Goal: Use online tool/utility: Use online tool/utility

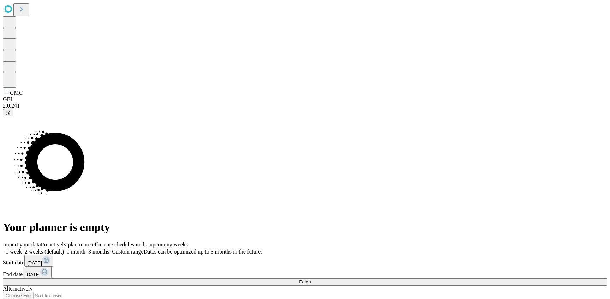
click at [53, 255] on button "[DATE]" at bounding box center [38, 261] width 29 height 12
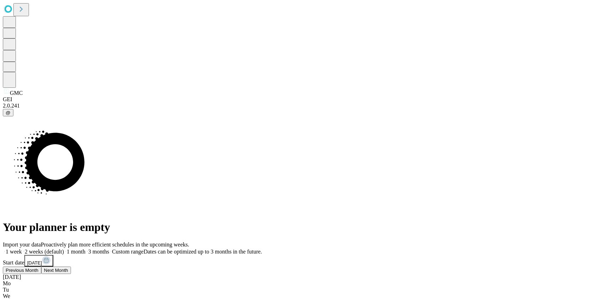
click at [71, 267] on button "Next Month" at bounding box center [56, 270] width 30 height 7
click at [89, 267] on button "Next Month" at bounding box center [74, 270] width 30 height 7
click at [86, 268] on span "Next Month" at bounding box center [74, 270] width 24 height 5
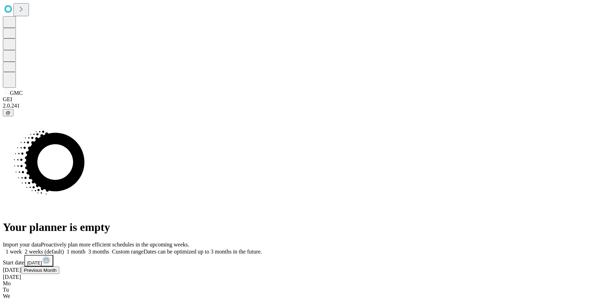
click at [526, 274] on div "November 2025" at bounding box center [305, 277] width 604 height 6
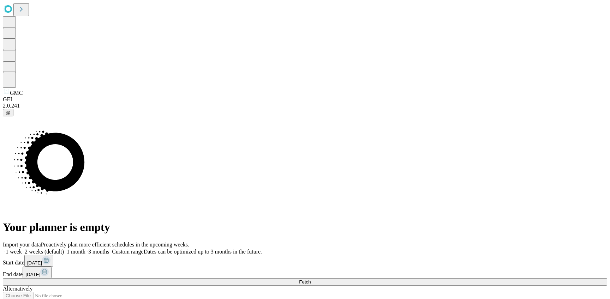
click at [53, 255] on button "11-08-2025" at bounding box center [38, 261] width 29 height 12
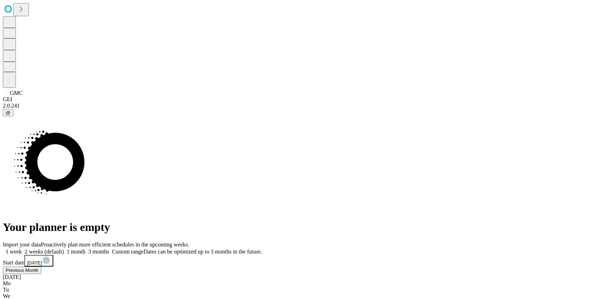
drag, startPoint x: 593, startPoint y: 200, endPoint x: 553, endPoint y: 198, distance: 39.6
click at [555, 286] on div "September 2025" at bounding box center [305, 289] width 604 height 6
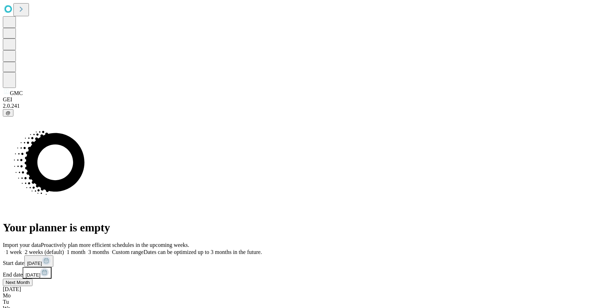
click at [52, 267] on button "[DATE]" at bounding box center [37, 273] width 29 height 12
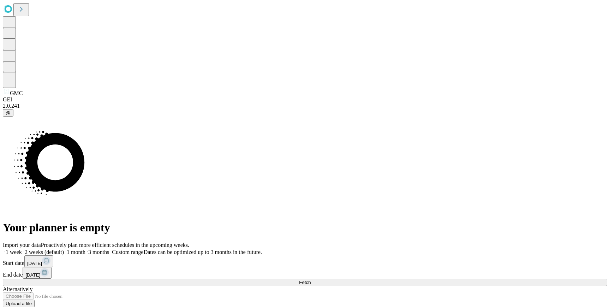
click at [53, 255] on button "10-27-2025" at bounding box center [38, 261] width 29 height 12
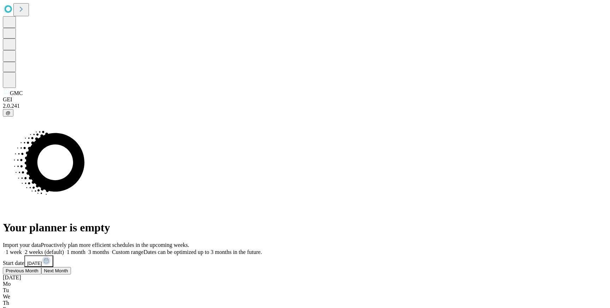
drag, startPoint x: 595, startPoint y: 172, endPoint x: 590, endPoint y: 172, distance: 5.3
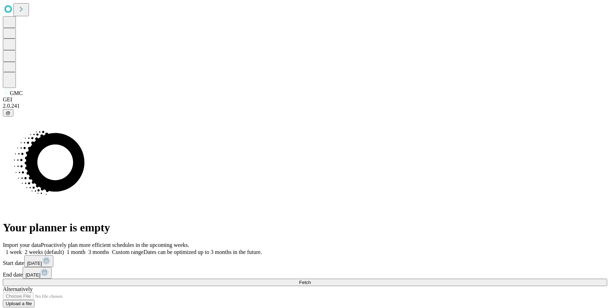
click at [53, 255] on button "10-03-2025" at bounding box center [38, 261] width 29 height 12
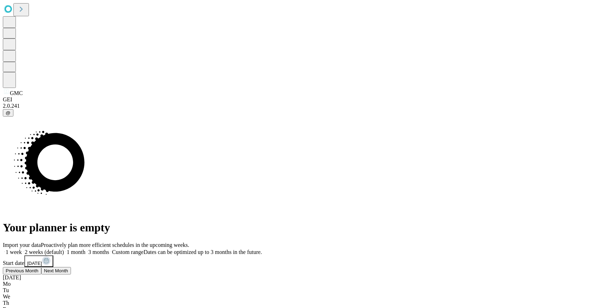
click at [71, 267] on button "Next Month" at bounding box center [56, 270] width 30 height 7
click at [524, 274] on div "November 2025" at bounding box center [305, 277] width 604 height 6
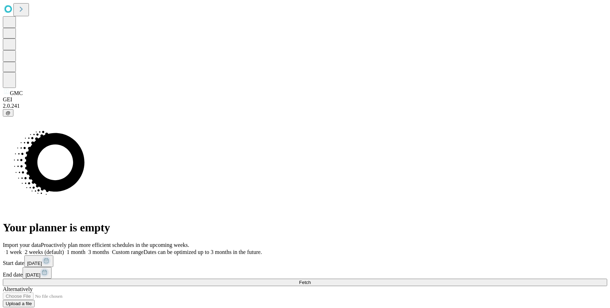
click at [52, 267] on button "10-05-2025" at bounding box center [37, 273] width 29 height 12
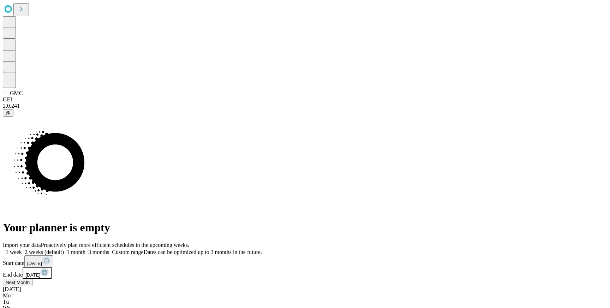
click at [32, 278] on button "Next Month" at bounding box center [18, 281] width 30 height 7
click at [53, 255] on button "11-06-2025" at bounding box center [38, 261] width 29 height 12
drag, startPoint x: 582, startPoint y: 195, endPoint x: 570, endPoint y: 200, distance: 13.0
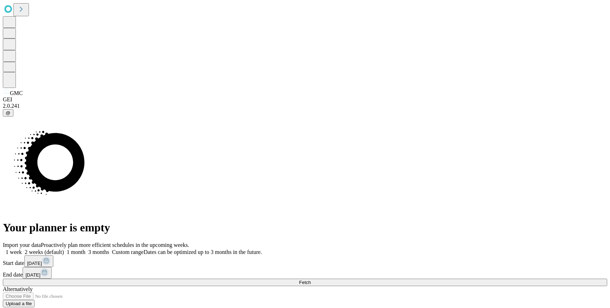
click at [532, 278] on button "Fetch" at bounding box center [305, 281] width 604 height 7
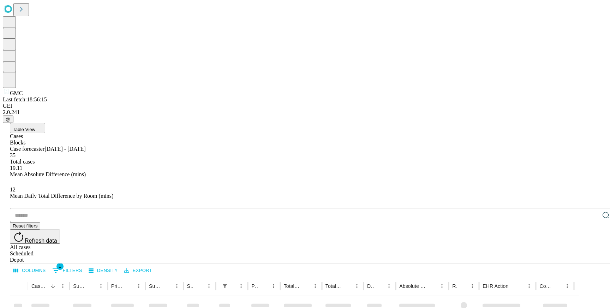
click at [45, 123] on button "Table View" at bounding box center [27, 128] width 35 height 10
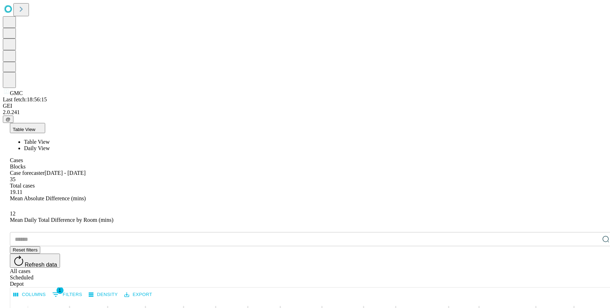
click at [50, 145] on span "Daily View" at bounding box center [37, 148] width 26 height 6
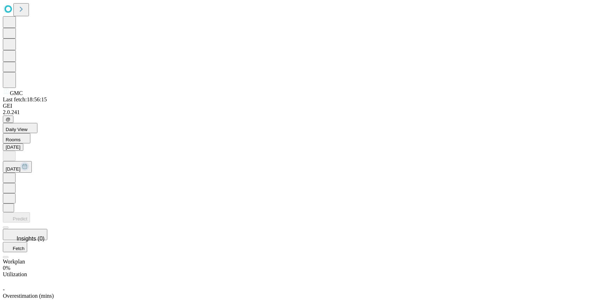
click at [268, 143] on div "Today Sat, Nov 1" at bounding box center [305, 177] width 604 height 69
click at [13, 174] on icon at bounding box center [9, 177] width 7 height 7
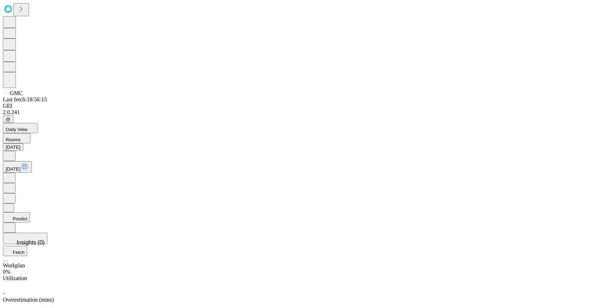
click at [32, 161] on button "Tue, Nov 4" at bounding box center [17, 167] width 29 height 12
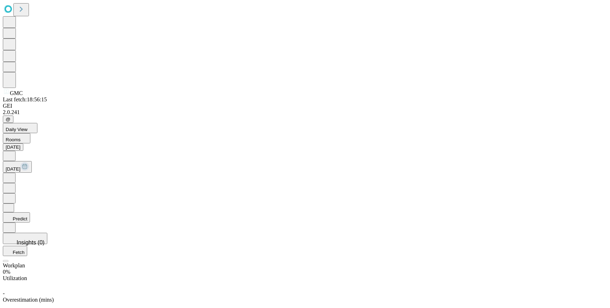
scroll to position [0, 0]
click at [13, 174] on icon at bounding box center [9, 177] width 7 height 7
click at [10, 175] on icon at bounding box center [9, 177] width 2 height 4
click at [16, 151] on button at bounding box center [9, 156] width 13 height 10
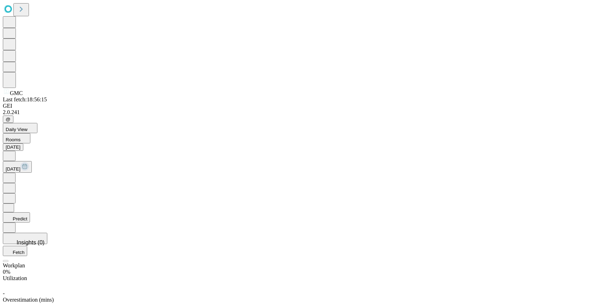
scroll to position [425, 0]
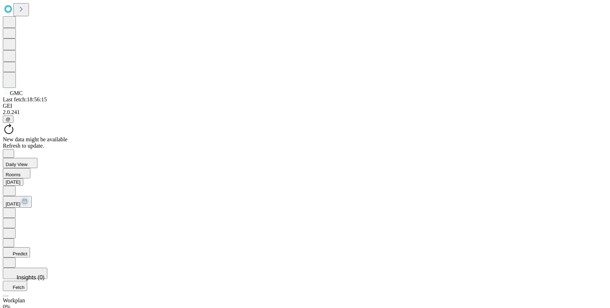
click at [348, 143] on div "Refresh to update." at bounding box center [305, 146] width 604 height 6
click at [13, 205] on icon at bounding box center [9, 208] width 7 height 7
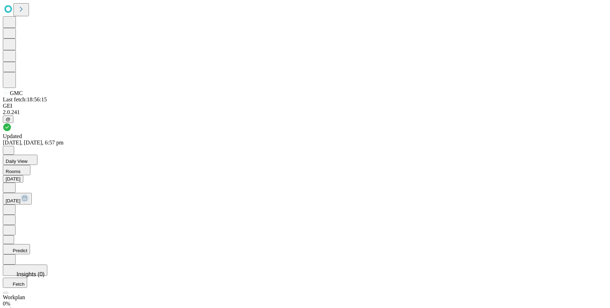
click at [13, 205] on icon at bounding box center [9, 208] width 7 height 7
click at [13, 183] on icon at bounding box center [9, 186] width 7 height 7
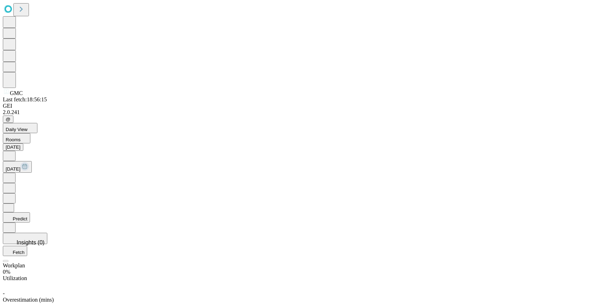
scroll to position [491, 0]
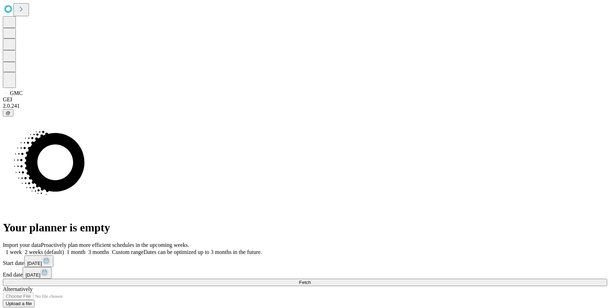
click at [481, 278] on button "Fetch" at bounding box center [305, 281] width 604 height 7
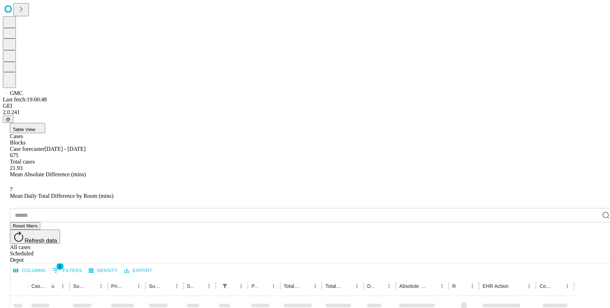
click at [35, 127] on span "Table View" at bounding box center [24, 129] width 23 height 5
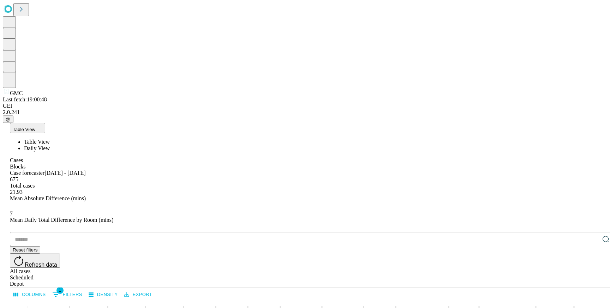
click at [64, 145] on li "Daily View" at bounding box center [319, 148] width 590 height 6
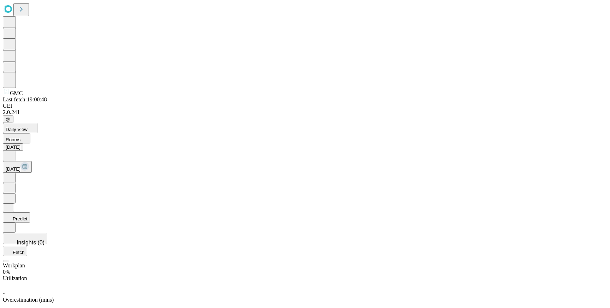
click at [13, 174] on icon at bounding box center [9, 177] width 7 height 7
click at [16, 151] on button at bounding box center [9, 156] width 13 height 10
click at [16, 173] on button at bounding box center [9, 178] width 13 height 10
click at [13, 174] on icon at bounding box center [9, 177] width 7 height 7
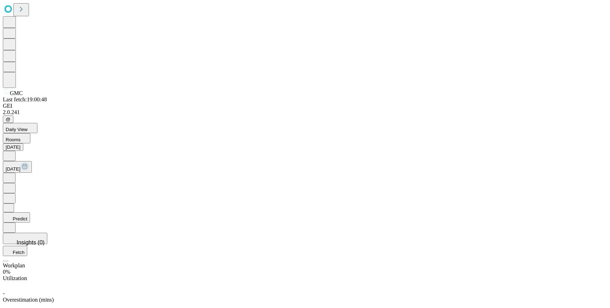
click at [13, 174] on icon at bounding box center [9, 177] width 7 height 7
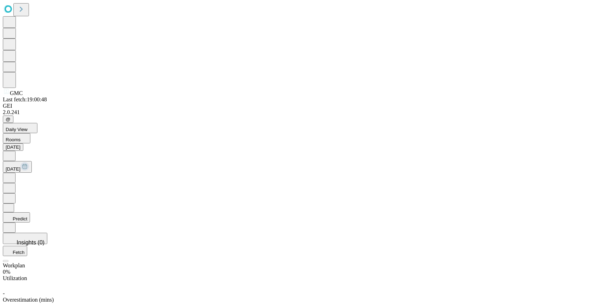
click at [13, 174] on icon at bounding box center [9, 177] width 7 height 7
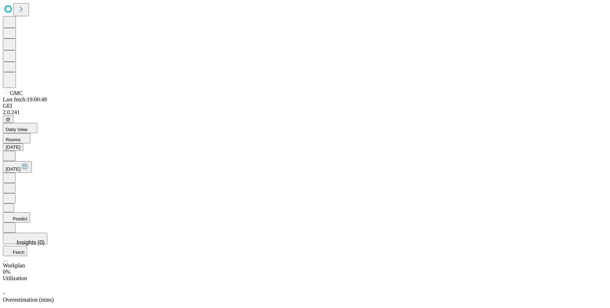
click at [16, 151] on button at bounding box center [9, 156] width 13 height 10
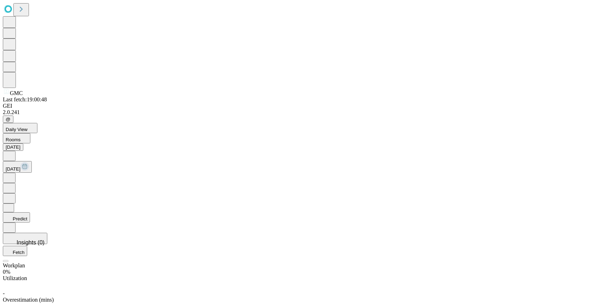
click at [16, 151] on button at bounding box center [9, 156] width 13 height 10
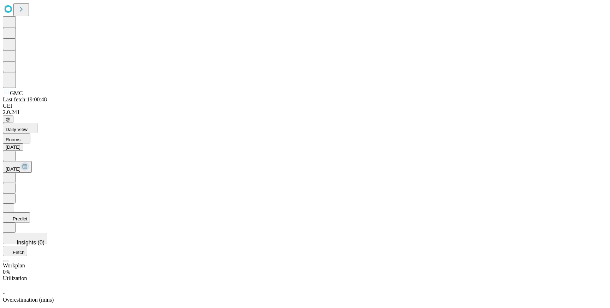
drag, startPoint x: 226, startPoint y: 154, endPoint x: 242, endPoint y: 154, distance: 15.5
drag, startPoint x: 242, startPoint y: 154, endPoint x: 262, endPoint y: 153, distance: 20.5
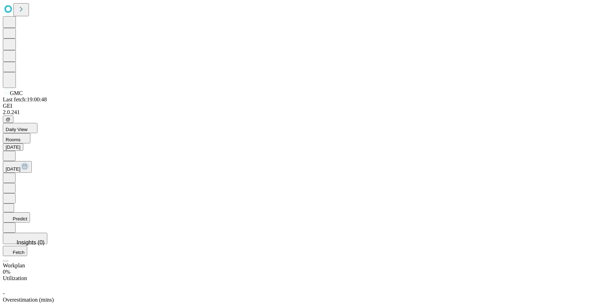
drag, startPoint x: 268, startPoint y: 152, endPoint x: 272, endPoint y: 152, distance: 4.2
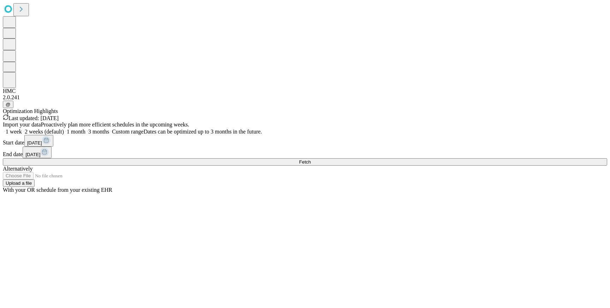
click at [427, 165] on button "Fetch" at bounding box center [305, 161] width 604 height 7
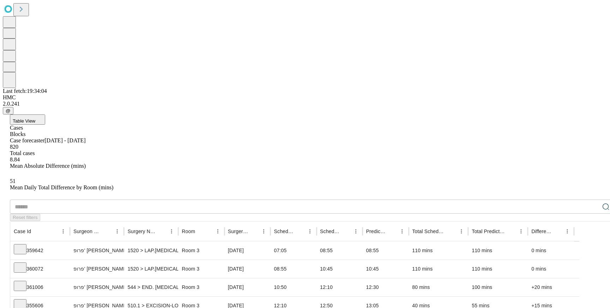
click at [45, 114] on button "Table View" at bounding box center [27, 119] width 35 height 10
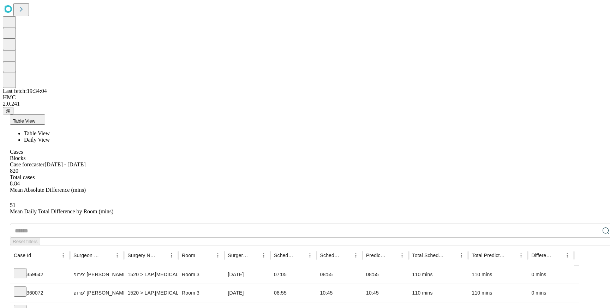
click at [50, 137] on span "Daily View" at bounding box center [37, 140] width 26 height 6
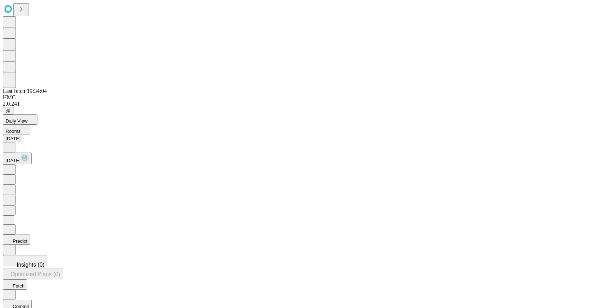
click at [30, 234] on button "Predict" at bounding box center [16, 239] width 27 height 10
click at [62, 280] on span "Optimized Plans (1)" at bounding box center [38, 283] width 50 height 6
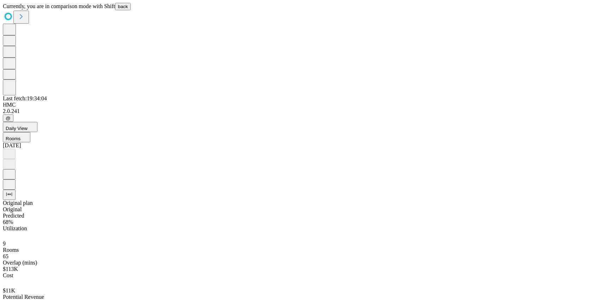
click at [128, 9] on span "back" at bounding box center [123, 6] width 10 height 5
